Goal: Task Accomplishment & Management: Complete application form

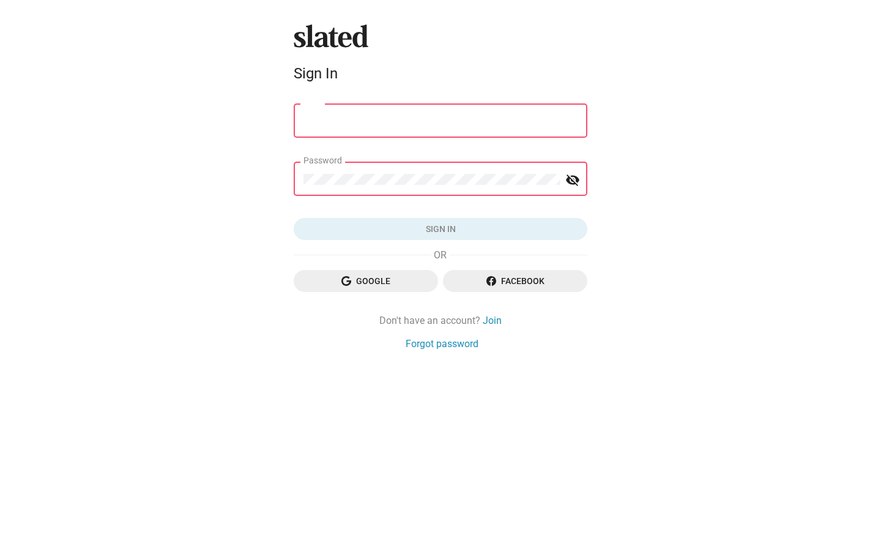
scroll to position [0, 43]
click at [441, 121] on input "Email" at bounding box center [440, 121] width 274 height 11
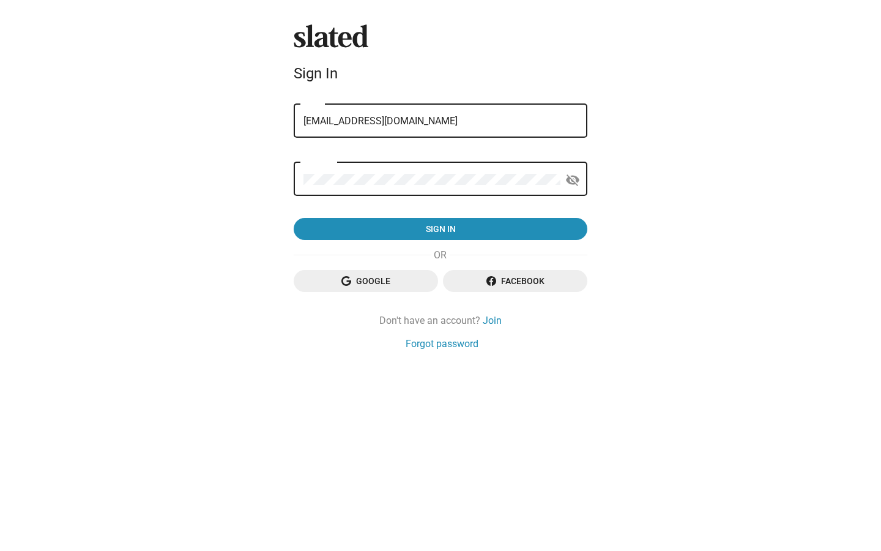
click at [294, 218] on button "Sign in" at bounding box center [441, 229] width 294 height 22
click at [441, 121] on input "[EMAIL_ADDRESS][DOMAIN_NAME]" at bounding box center [440, 121] width 274 height 11
type input "g"
click at [294, 218] on button "Sign in" at bounding box center [441, 229] width 294 height 22
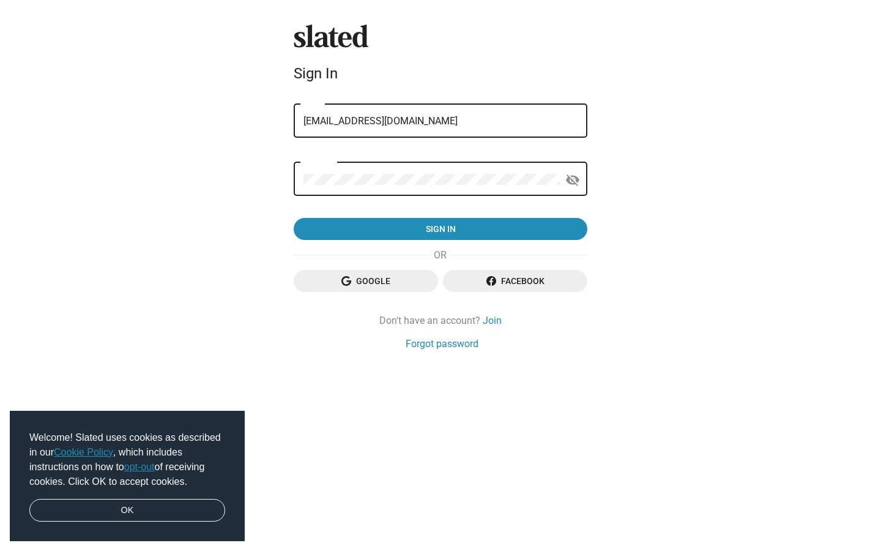
click at [441, 229] on span "Sign in" at bounding box center [440, 229] width 274 height 22
click at [441, 121] on input "[EMAIL_ADDRESS][DOMAIN_NAME]" at bounding box center [440, 121] width 274 height 11
type input "i"
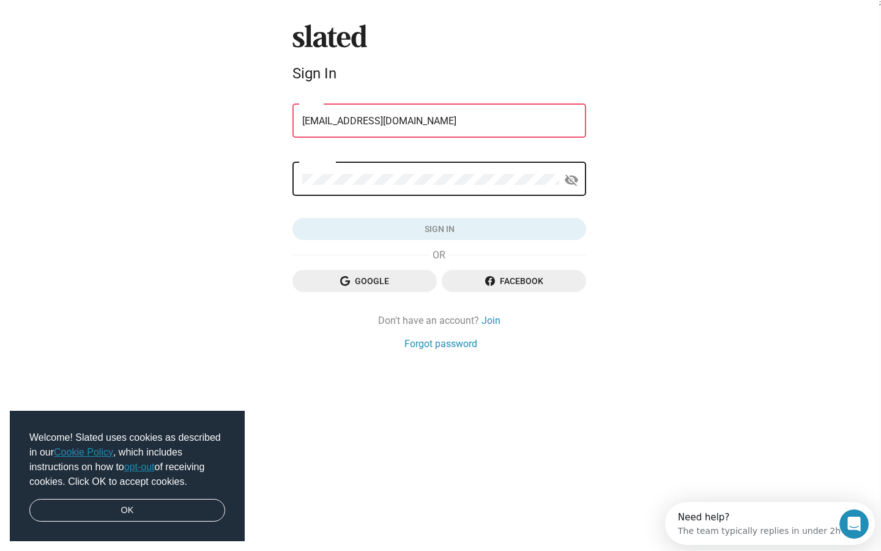
scroll to position [0, 0]
click at [441, 121] on input "[EMAIL_ADDRESS][DOMAIN_NAME]" at bounding box center [440, 121] width 274 height 11
type input "海"
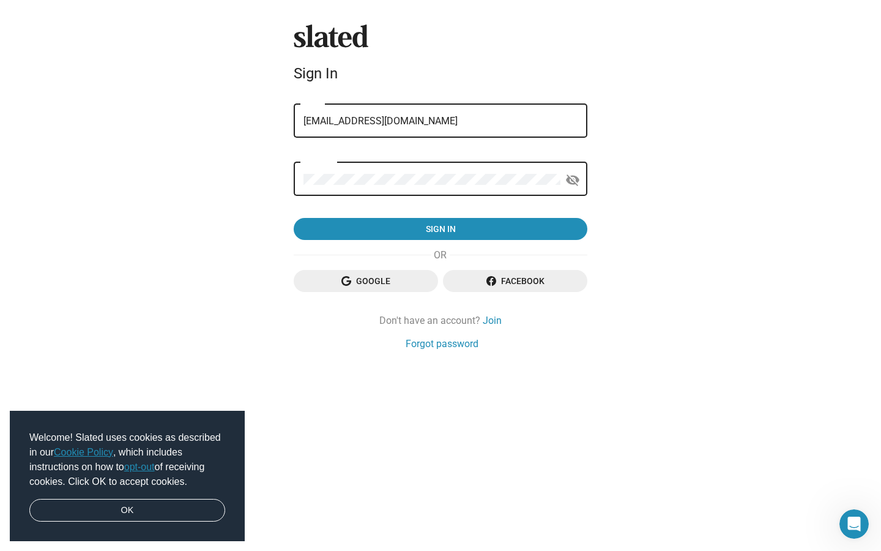
click at [294, 218] on button "Sign in" at bounding box center [441, 229] width 294 height 22
click at [441, 229] on span "Sign in" at bounding box center [440, 229] width 274 height 22
click at [441, 121] on input "[EMAIL_ADDRESS][DOMAIN_NAME]" at bounding box center [440, 121] width 274 height 11
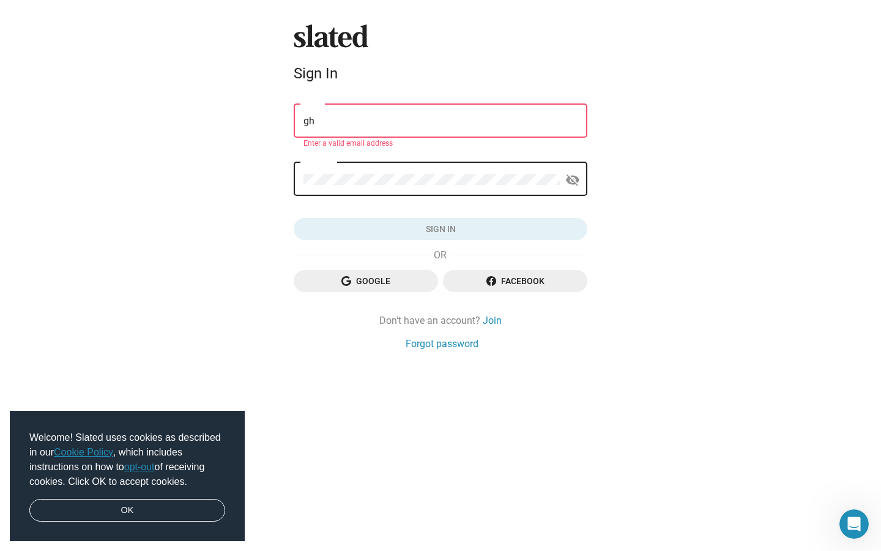
type input "g"
click at [441, 121] on input "[EMAIL_ADDRESS][DOMAIN_NAME]" at bounding box center [440, 121] width 274 height 11
type input "海"
type input "[EMAIL_ADDRESS][DOMAIN_NAME]"
